Goal: Navigation & Orientation: Find specific page/section

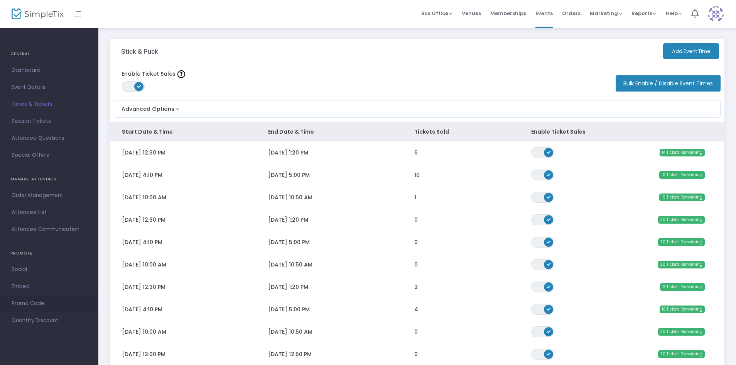
click at [43, 297] on link "Promo Code" at bounding box center [49, 303] width 98 height 17
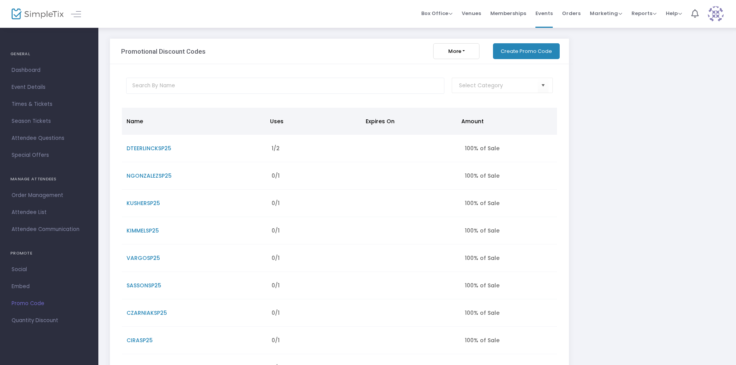
click at [29, 211] on span "Attendee List" at bounding box center [49, 212] width 75 height 10
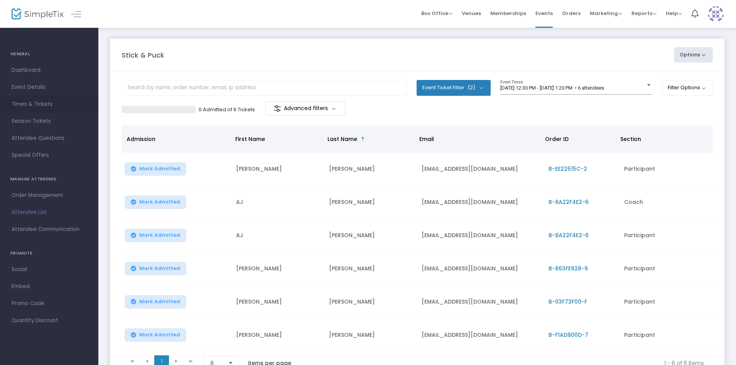
click at [47, 105] on span "Times & Tickets" at bounding box center [49, 104] width 75 height 10
